Goal: Find contact information: Find contact information

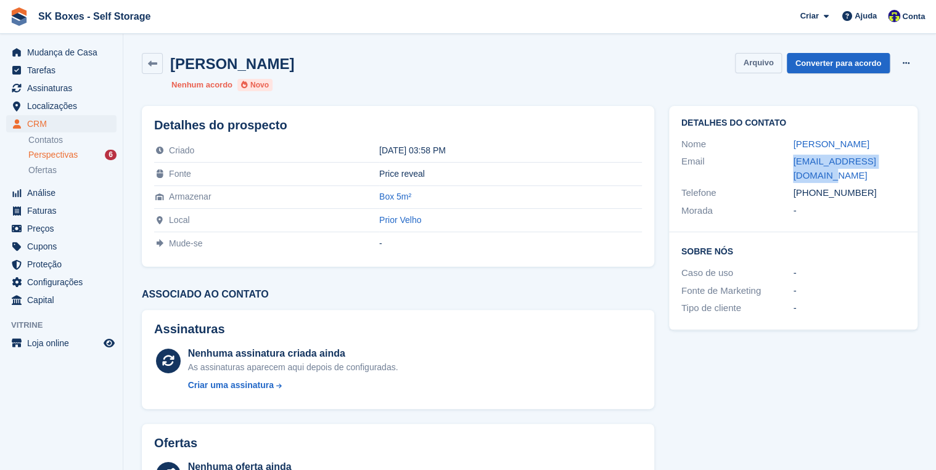
click at [750, 65] on button "Arquivo" at bounding box center [758, 63] width 46 height 20
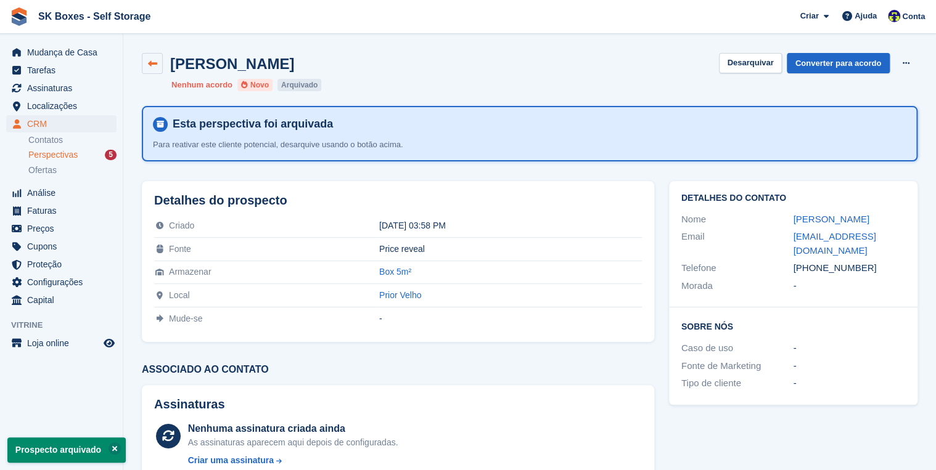
click at [153, 66] on icon at bounding box center [152, 63] width 9 height 9
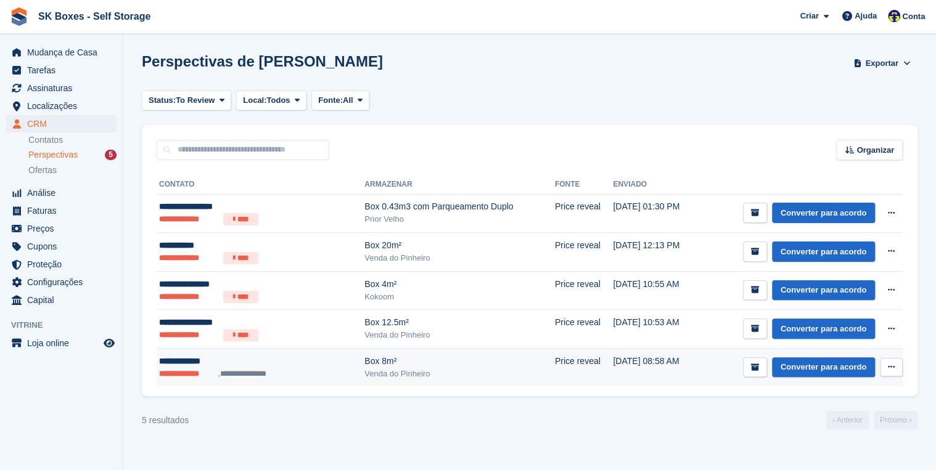
click at [186, 361] on div "**********" at bounding box center [239, 361] width 160 height 13
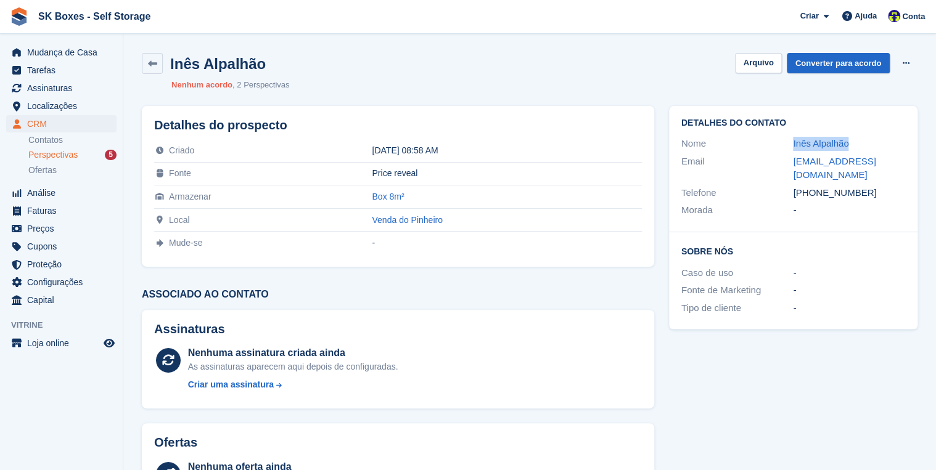
drag, startPoint x: 851, startPoint y: 141, endPoint x: 792, endPoint y: 135, distance: 60.1
click at [792, 135] on div "Nome Inês Alpalhão" at bounding box center [793, 144] width 224 height 18
copy div "Inês Alpalhão"
drag, startPoint x: 862, startPoint y: 175, endPoint x: 816, endPoint y: 181, distance: 46.0
click at [816, 186] on div "+351936459876" at bounding box center [849, 193] width 112 height 14
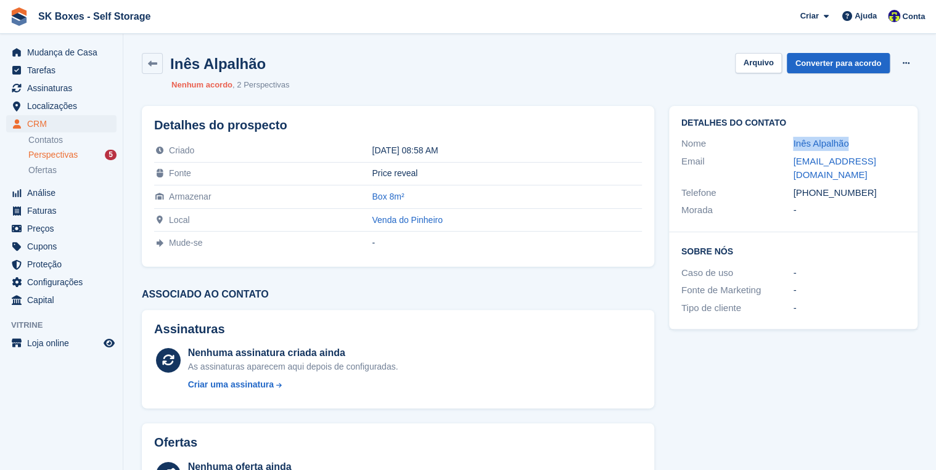
copy div "936459876"
click at [863, 186] on div "+351936459876" at bounding box center [849, 193] width 112 height 14
copy div "936459876"
drag, startPoint x: 789, startPoint y: 159, endPoint x: 911, endPoint y: 165, distance: 122.2
click at [911, 165] on div "Detalhes do contato Nome Inês Alpalhão Email inesalpalhao@hotmail.com Telefone …" at bounding box center [793, 169] width 248 height 126
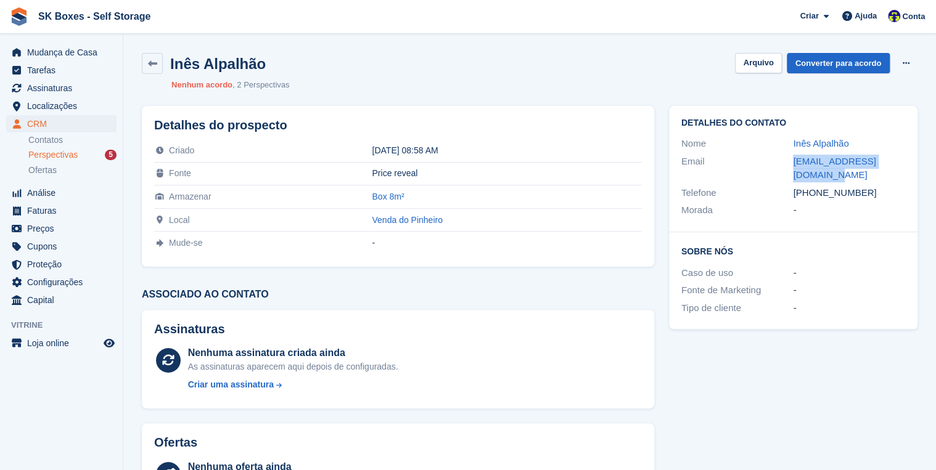
copy div "inesalpalhao@hotmail.com"
drag, startPoint x: 761, startPoint y: 64, endPoint x: 758, endPoint y: 83, distance: 19.3
click at [760, 64] on button "Arquivo" at bounding box center [758, 63] width 46 height 20
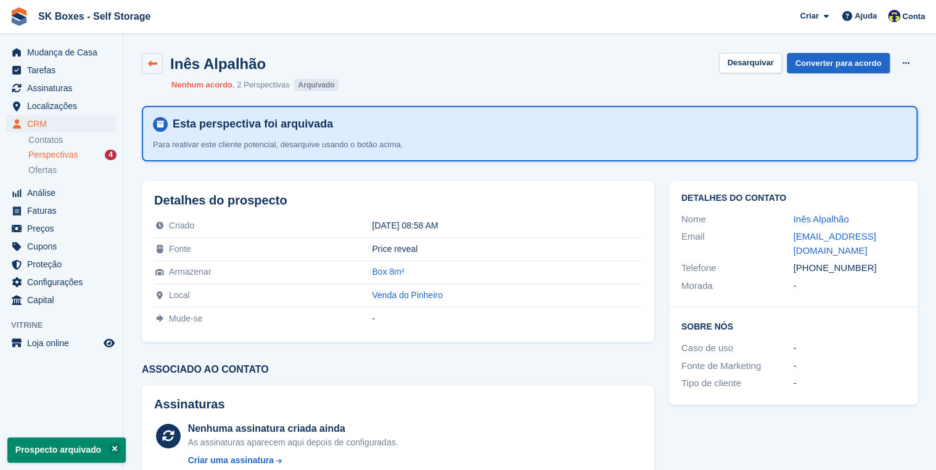
click at [154, 62] on icon at bounding box center [152, 63] width 9 height 9
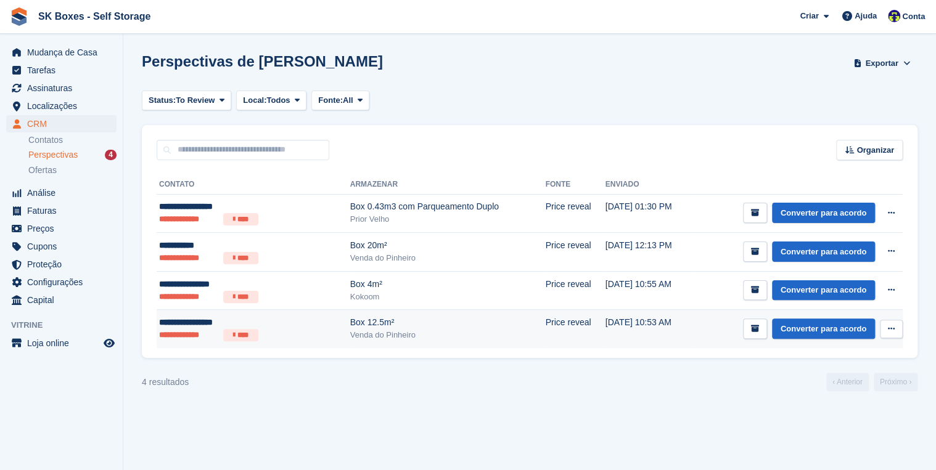
click at [184, 329] on li "**********" at bounding box center [188, 335] width 59 height 12
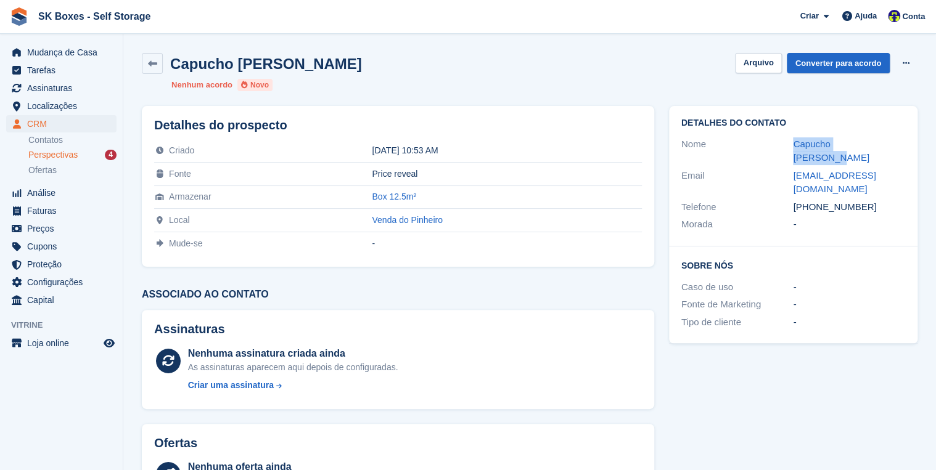
drag, startPoint x: 790, startPoint y: 142, endPoint x: 870, endPoint y: 142, distance: 80.1
click at [870, 142] on div "Nome Capucho elisabeth" at bounding box center [793, 151] width 224 height 31
copy div "Capucho elisabeth"
drag, startPoint x: 789, startPoint y: 178, endPoint x: 868, endPoint y: 179, distance: 78.9
click at [868, 199] on div "Telefone +33636911254" at bounding box center [793, 208] width 224 height 18
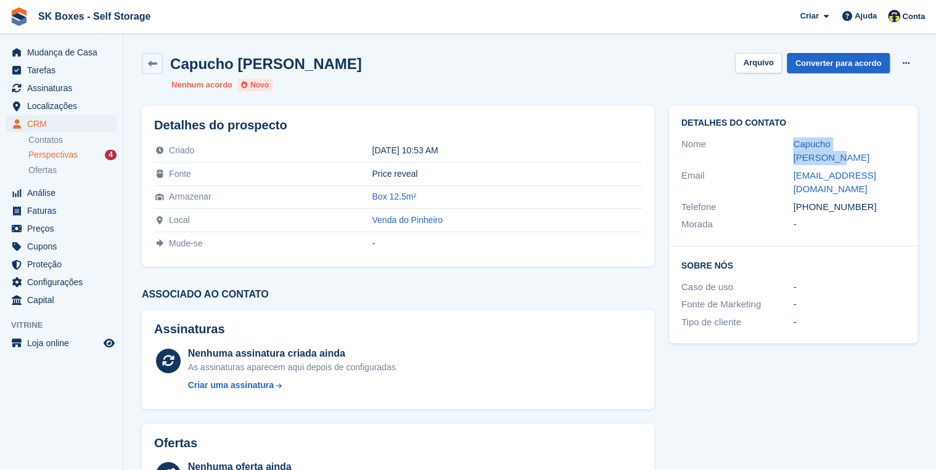
copy div "+33636911254"
click at [759, 61] on button "Arquivo" at bounding box center [758, 63] width 46 height 20
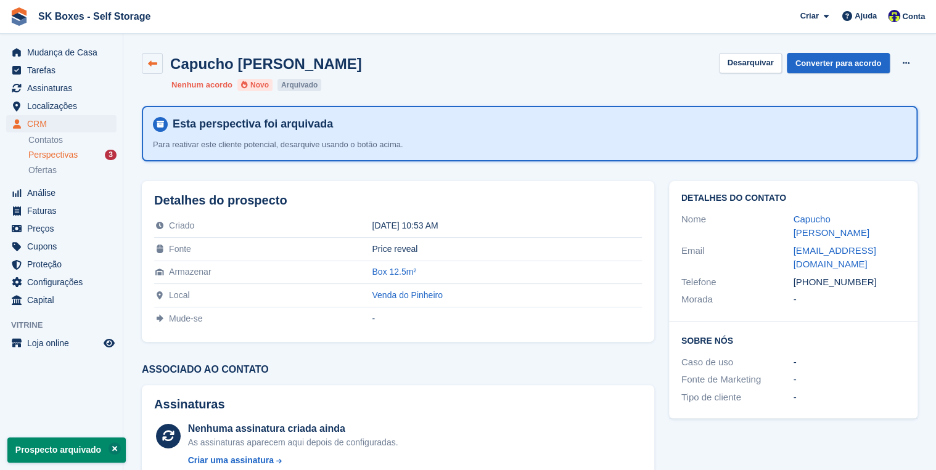
click at [154, 63] on icon at bounding box center [152, 63] width 9 height 9
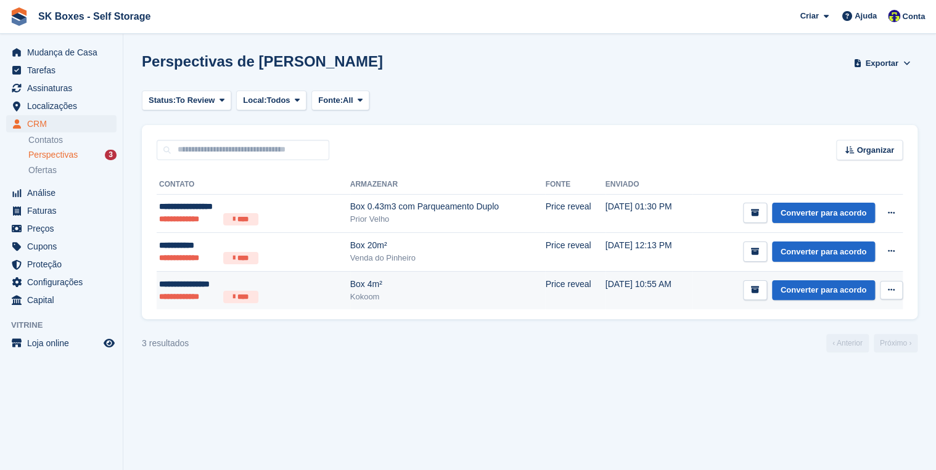
click at [199, 285] on div "**********" at bounding box center [231, 284] width 145 height 13
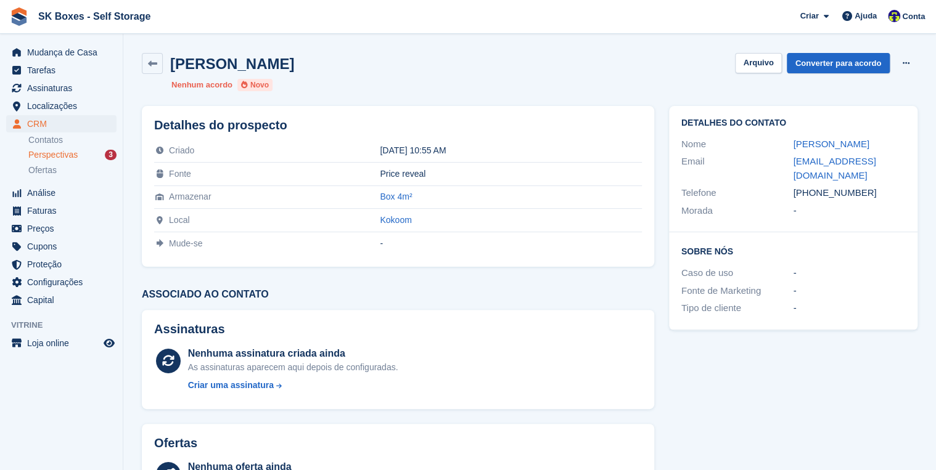
drag, startPoint x: 815, startPoint y: 193, endPoint x: 870, endPoint y: 187, distance: 55.8
click at [870, 187] on div "+351918346222" at bounding box center [849, 193] width 112 height 14
copy div "918346222"
drag, startPoint x: 862, startPoint y: 215, endPoint x: 851, endPoint y: 195, distance: 22.9
click at [850, 207] on div "-" at bounding box center [849, 211] width 112 height 14
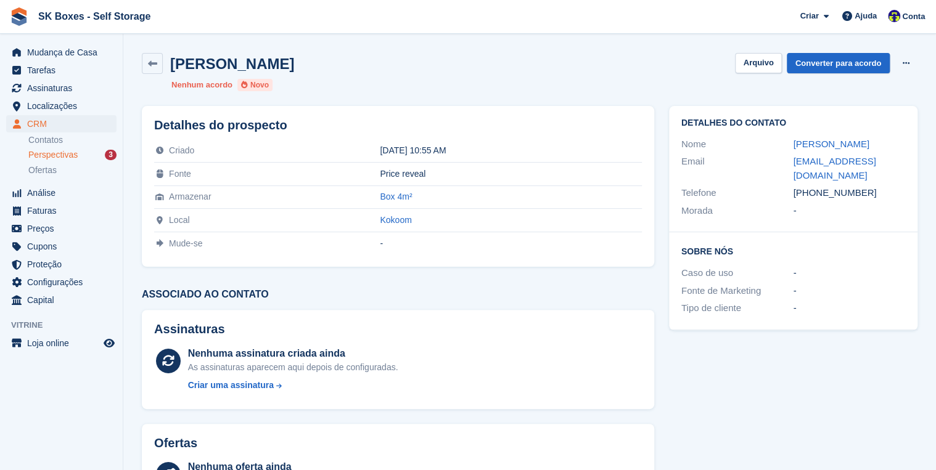
drag, startPoint x: 859, startPoint y: 194, endPoint x: 816, endPoint y: 190, distance: 43.9
click at [816, 190] on div "+351918346222" at bounding box center [849, 193] width 112 height 14
copy div "918346222"
drag, startPoint x: 874, startPoint y: 142, endPoint x: 788, endPoint y: 135, distance: 86.0
click at [788, 136] on div "Nome Cristina Pestana" at bounding box center [793, 145] width 224 height 18
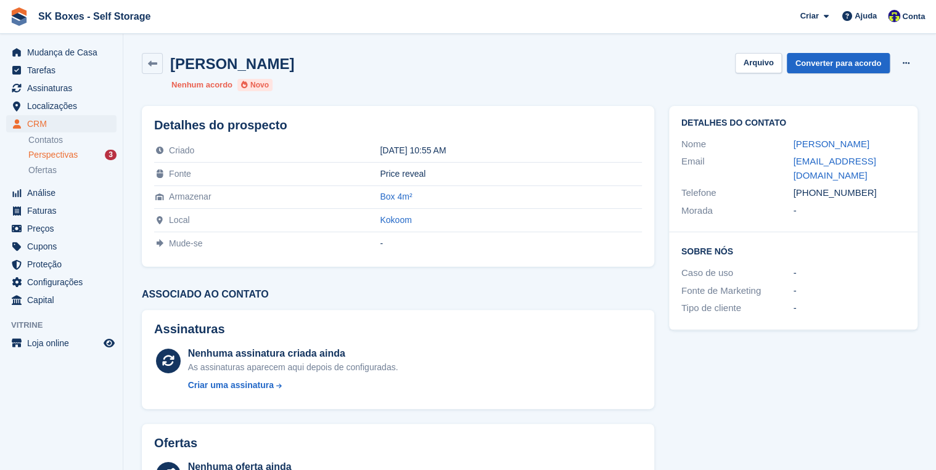
copy div "Cristina Pestana"
drag, startPoint x: 803, startPoint y: 178, endPoint x: 788, endPoint y: 164, distance: 20.5
click at [788, 164] on div "Email cris.gpestana@hotmail.com" at bounding box center [793, 168] width 224 height 31
copy div "cris.gpestana@hotmail.com"
drag, startPoint x: 761, startPoint y: 60, endPoint x: 792, endPoint y: 126, distance: 73.4
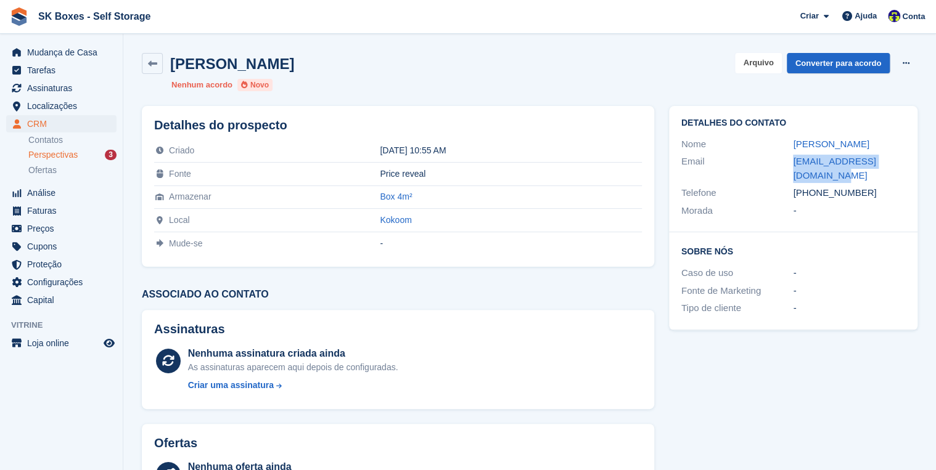
click at [760, 60] on button "Arquivo" at bounding box center [758, 63] width 46 height 20
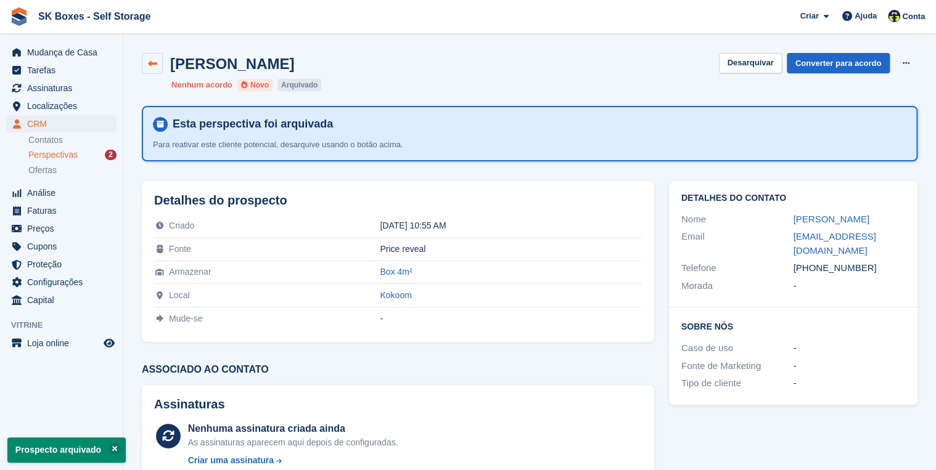
click at [155, 63] on icon at bounding box center [152, 63] width 9 height 9
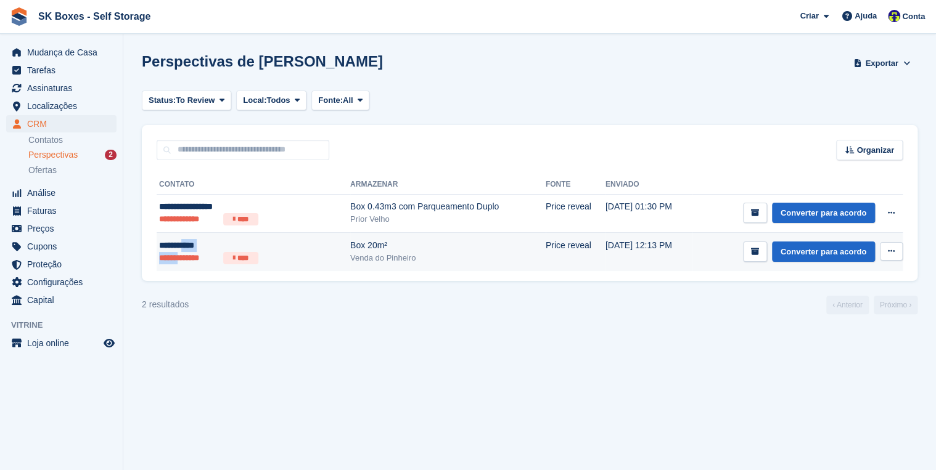
drag, startPoint x: 189, startPoint y: 252, endPoint x: 187, endPoint y: 244, distance: 7.5
click at [187, 244] on td "**********" at bounding box center [254, 252] width 194 height 38
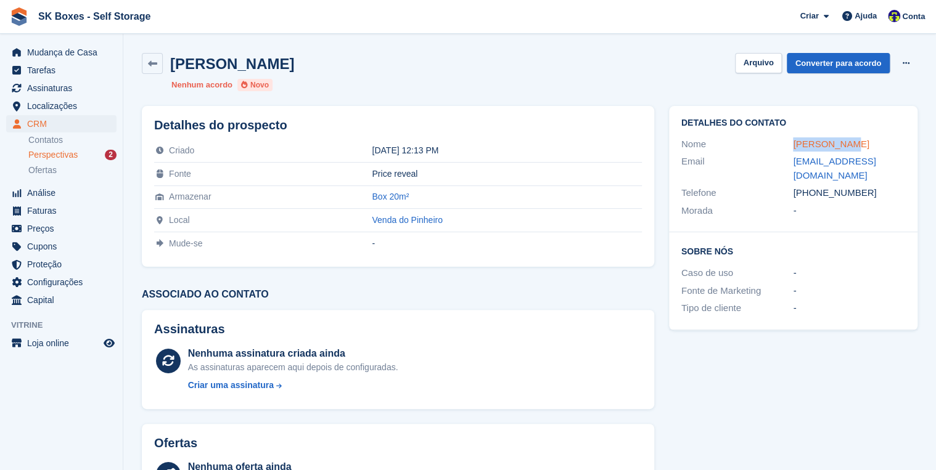
drag, startPoint x: 835, startPoint y: 143, endPoint x: 792, endPoint y: 147, distance: 42.8
click at [793, 147] on div "[PERSON_NAME]" at bounding box center [849, 144] width 112 height 14
copy link "[PERSON_NAME]"
drag, startPoint x: 816, startPoint y: 192, endPoint x: 876, endPoint y: 193, distance: 59.8
click at [876, 193] on div "[PHONE_NUMBER]" at bounding box center [849, 193] width 112 height 14
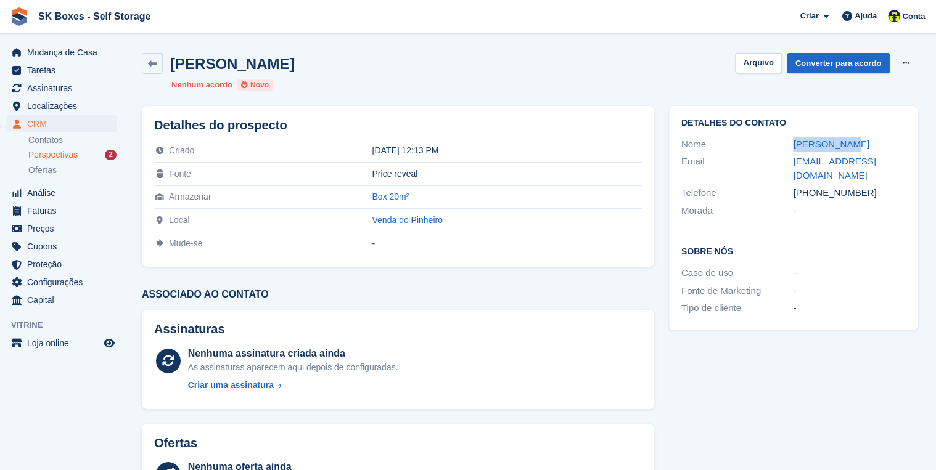
copy div "967964918"
drag, startPoint x: 813, startPoint y: 173, endPoint x: 783, endPoint y: 162, distance: 31.4
click at [783, 162] on div "Email [EMAIL_ADDRESS][DOMAIN_NAME]" at bounding box center [793, 168] width 224 height 31
copy div "[EMAIL_ADDRESS][DOMAIN_NAME]"
drag, startPoint x: 763, startPoint y: 67, endPoint x: 758, endPoint y: 146, distance: 79.7
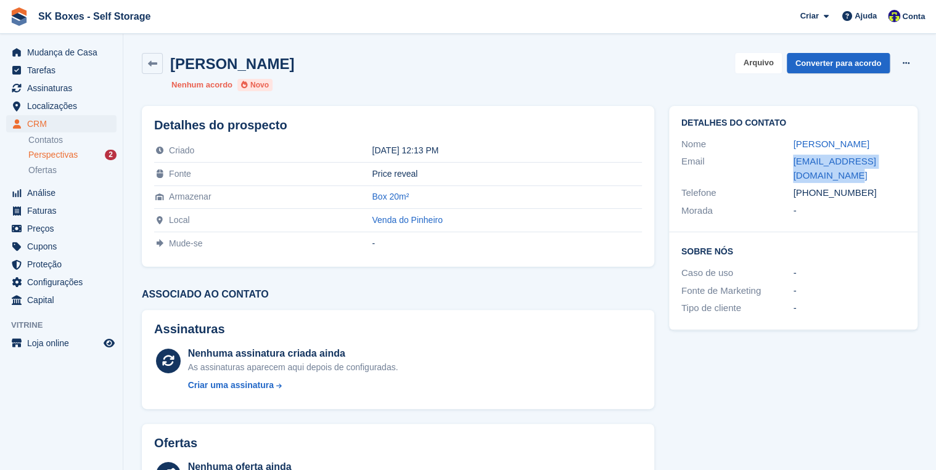
click at [763, 67] on button "Arquivo" at bounding box center [758, 63] width 46 height 20
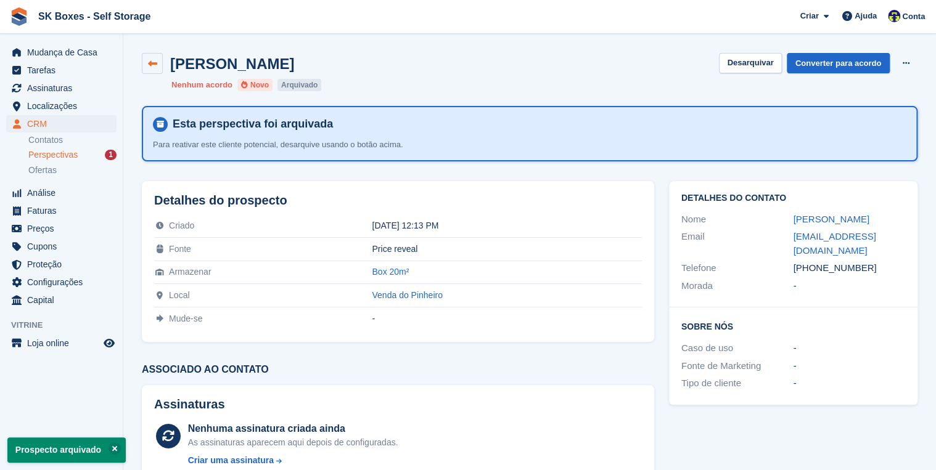
click at [158, 62] on link at bounding box center [152, 63] width 21 height 21
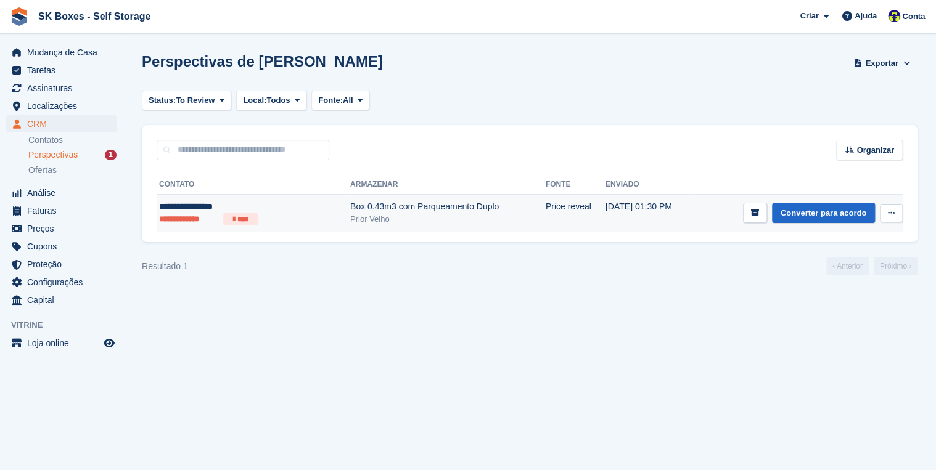
click at [190, 217] on li "**********" at bounding box center [188, 219] width 59 height 12
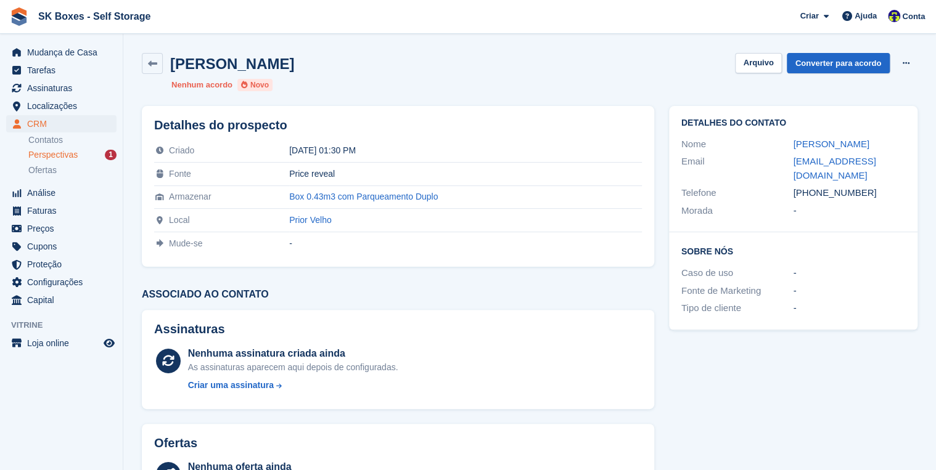
drag, startPoint x: 790, startPoint y: 139, endPoint x: 880, endPoint y: 133, distance: 90.8
click at [880, 133] on div "Detalhes do contato Nome Eduardo Rodrigues Email eduardo.rs.rodrigues@gmail.com…" at bounding box center [793, 169] width 248 height 126
copy div "Eduardo Rodrigues"
drag, startPoint x: 816, startPoint y: 191, endPoint x: 865, endPoint y: 195, distance: 49.5
click at [865, 195] on div "+351915229100" at bounding box center [849, 193] width 112 height 14
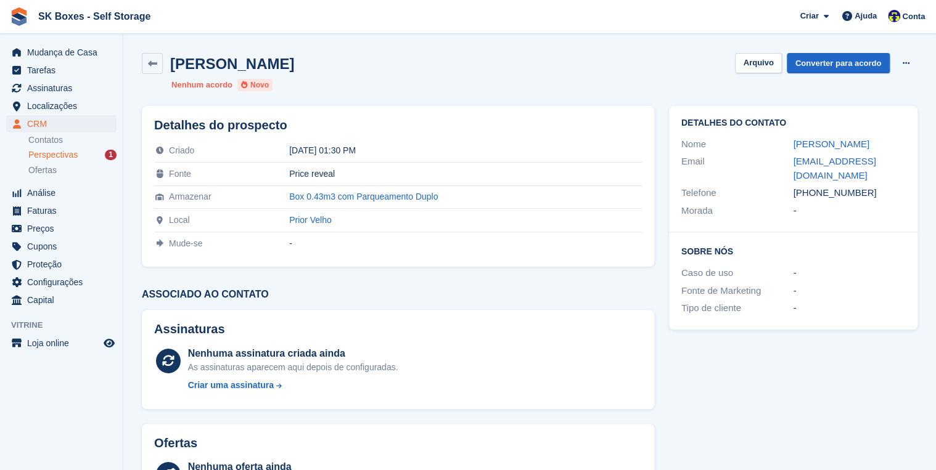
copy div "915229100"
drag, startPoint x: 823, startPoint y: 176, endPoint x: 789, endPoint y: 164, distance: 36.1
click at [789, 164] on div "Email eduardo.rs.rodrigues@gmail.com" at bounding box center [793, 168] width 224 height 31
copy div "eduardo.rs.rodrigues@gmail.com"
click at [751, 62] on button "Arquivo" at bounding box center [758, 63] width 46 height 20
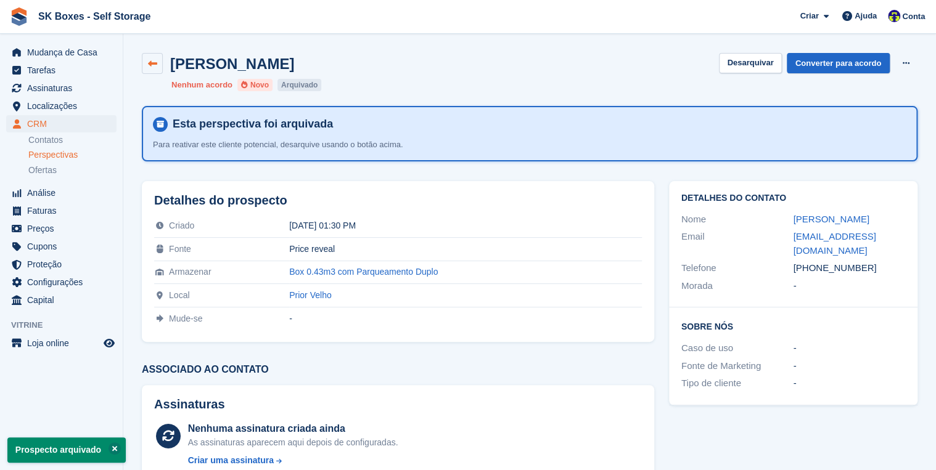
click at [154, 65] on icon at bounding box center [152, 63] width 9 height 9
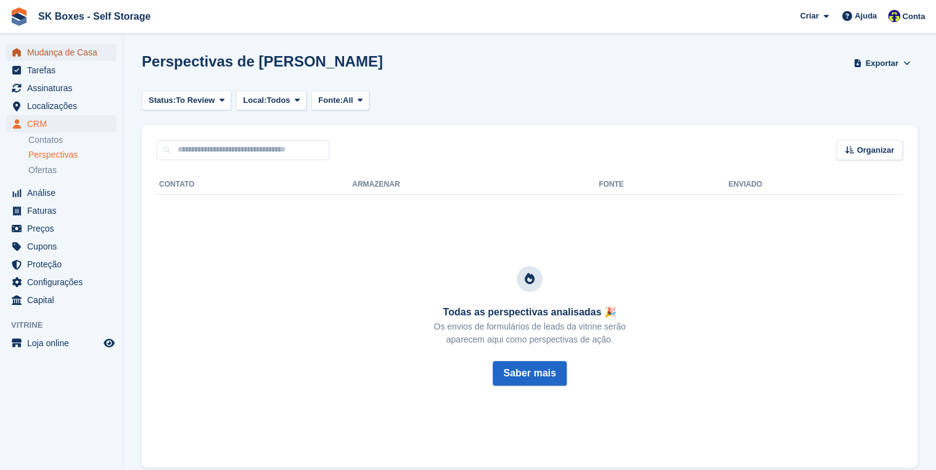
click at [55, 54] on span "Mudança de Casa" at bounding box center [64, 52] width 74 height 17
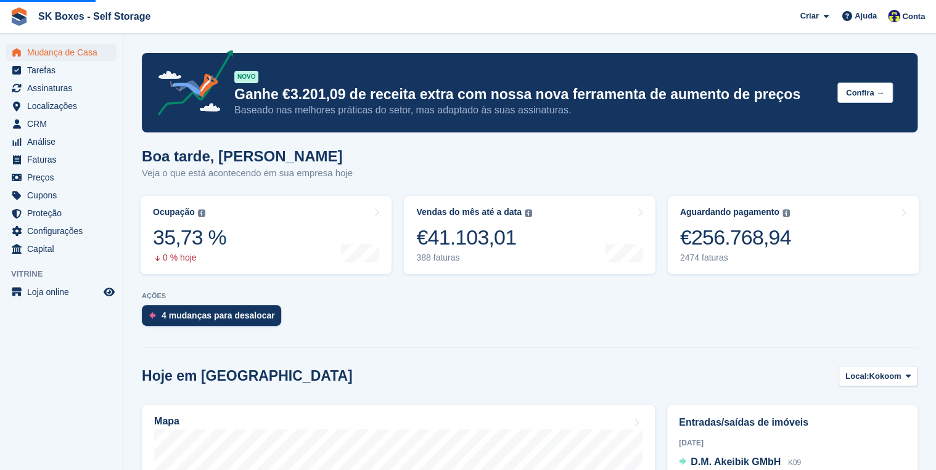
click at [863, 295] on p "AÇÕES" at bounding box center [530, 296] width 776 height 8
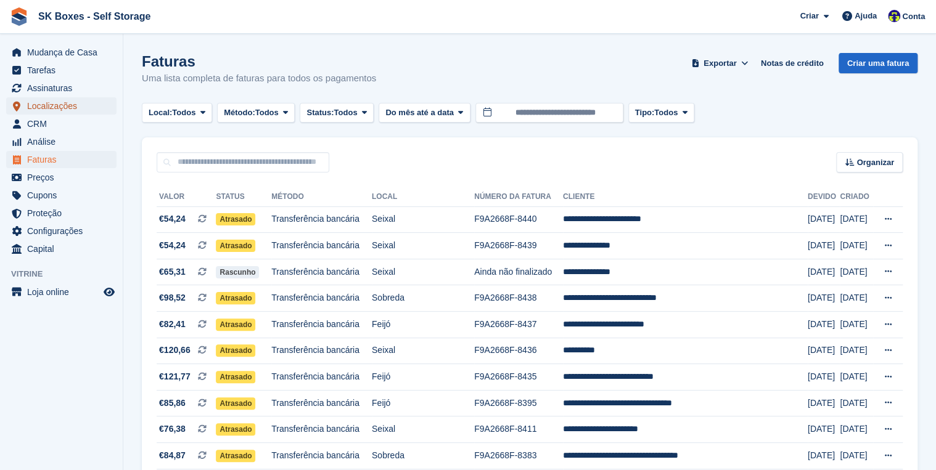
click at [57, 106] on span "Localizações" at bounding box center [64, 105] width 74 height 17
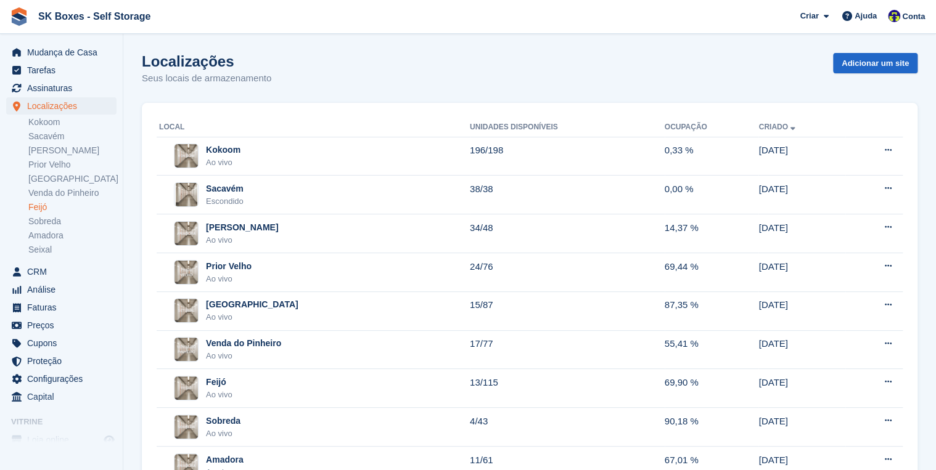
click at [49, 207] on link "Feijó" at bounding box center [72, 208] width 88 height 12
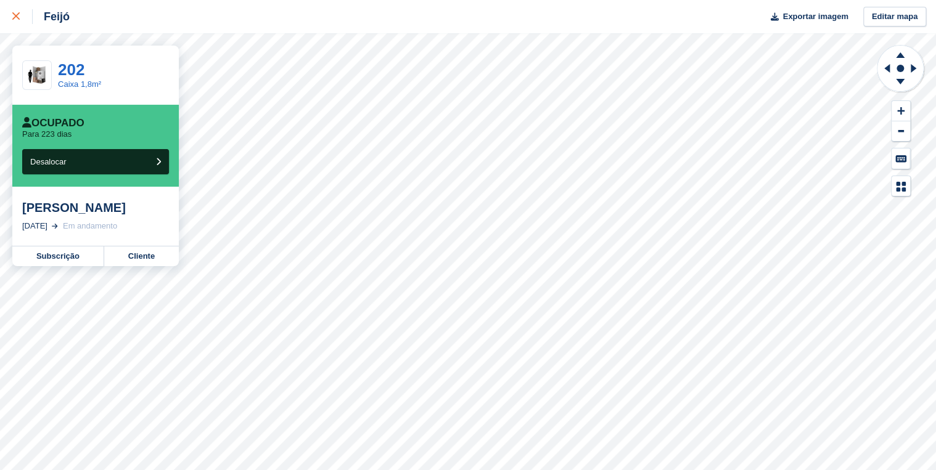
click at [12, 20] on icon at bounding box center [15, 15] width 7 height 7
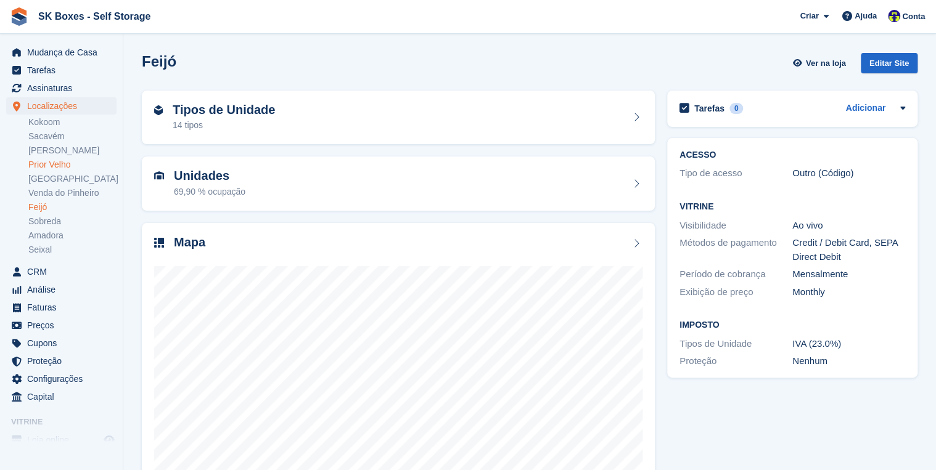
click at [38, 168] on link "Prior Velho" at bounding box center [72, 165] width 88 height 12
